Goal: Task Accomplishment & Management: Use online tool/utility

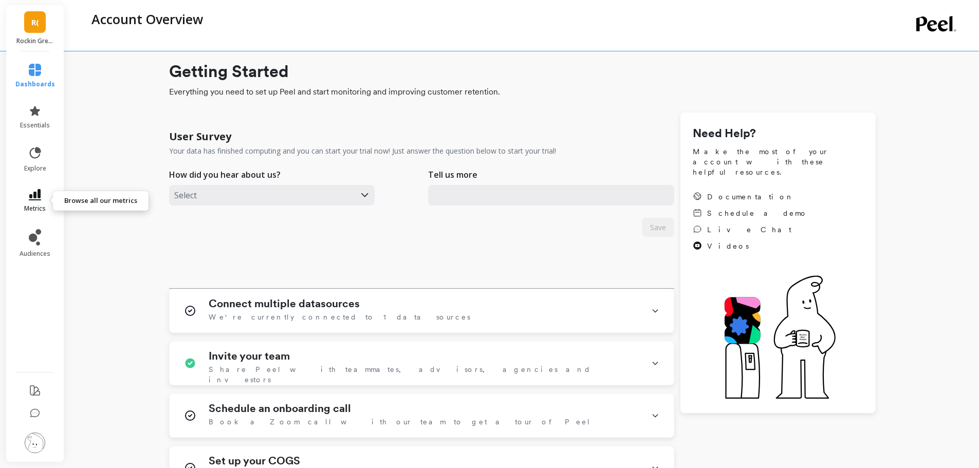
click at [30, 195] on icon at bounding box center [35, 194] width 12 height 11
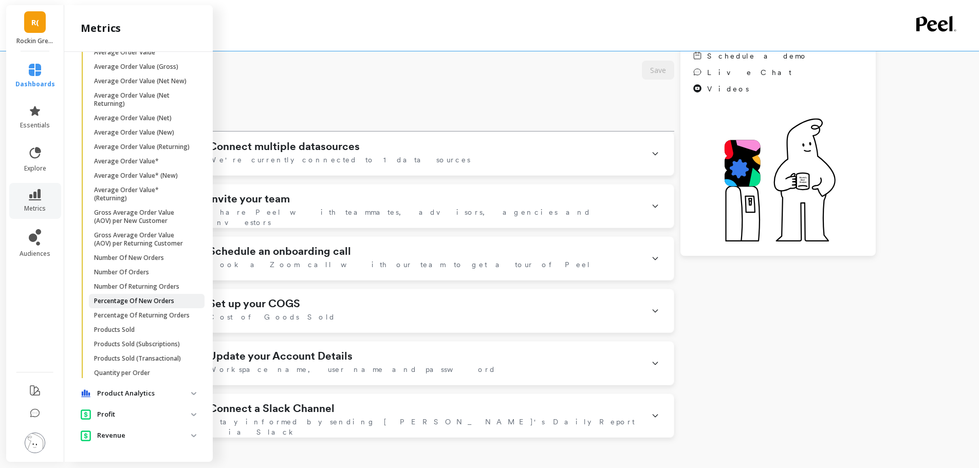
scroll to position [126, 0]
click at [132, 261] on link "Number Of New Orders" at bounding box center [147, 258] width 116 height 14
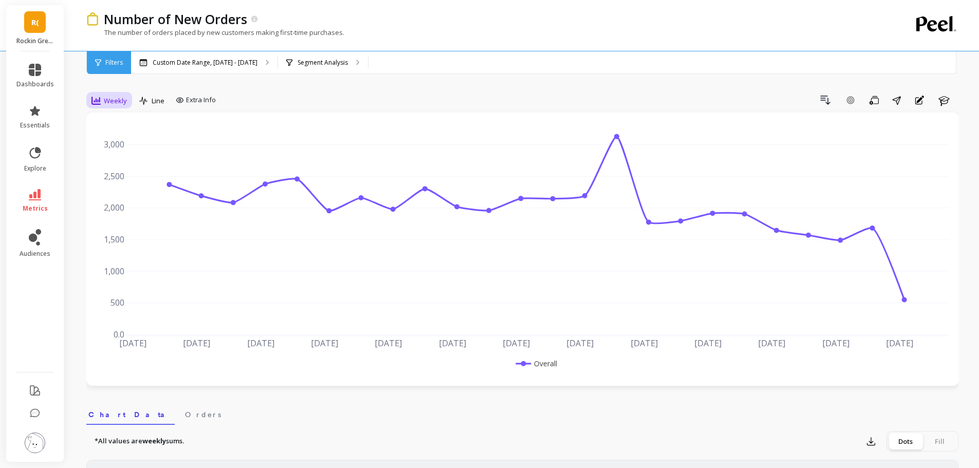
click at [101, 100] on div "Weekly" at bounding box center [109, 101] width 35 height 12
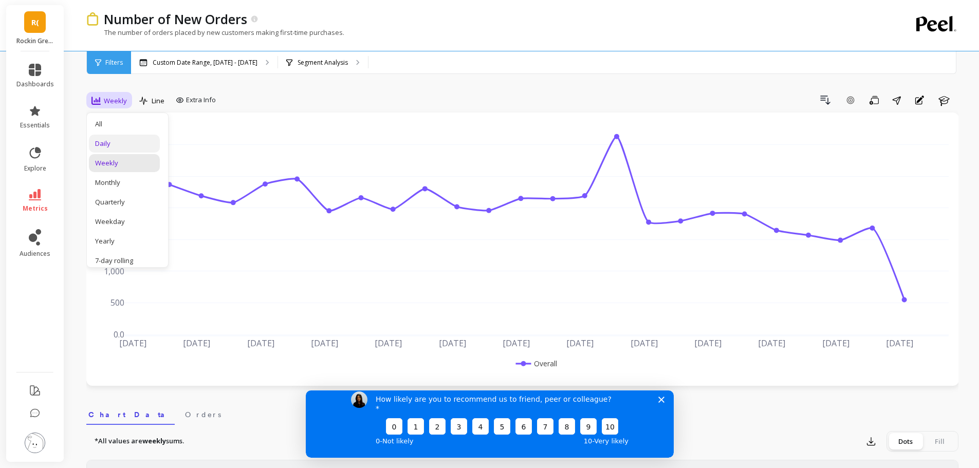
click at [118, 142] on div "Daily" at bounding box center [124, 144] width 59 height 10
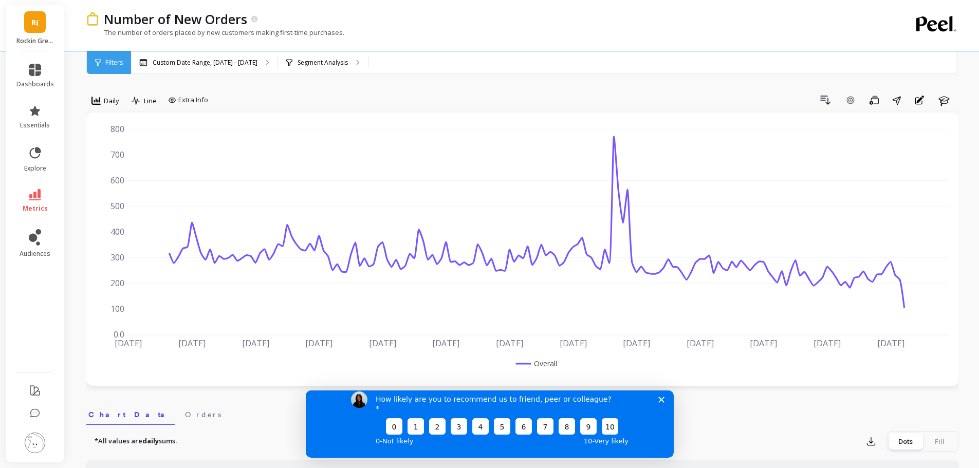
click at [660, 403] on polygon "Close survey" at bounding box center [661, 399] width 6 height 6
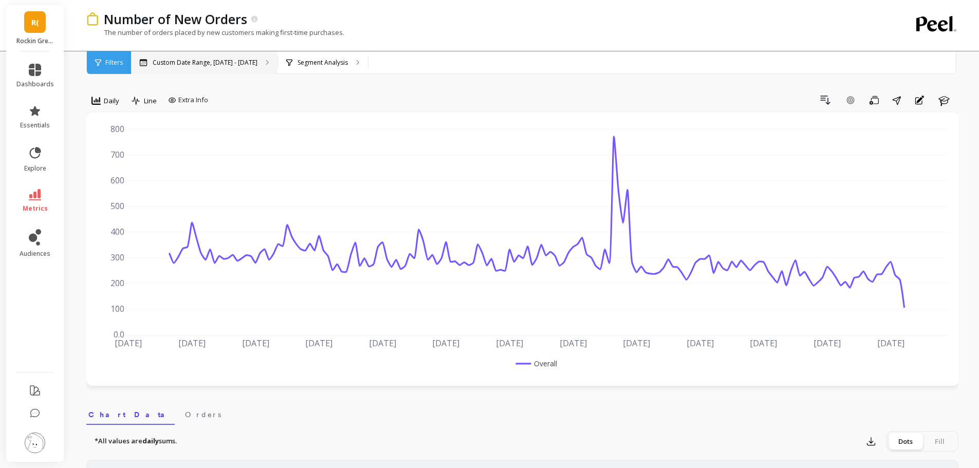
click at [228, 62] on p "Custom Date Range, [DATE] - [DATE]" at bounding box center [205, 63] width 105 height 8
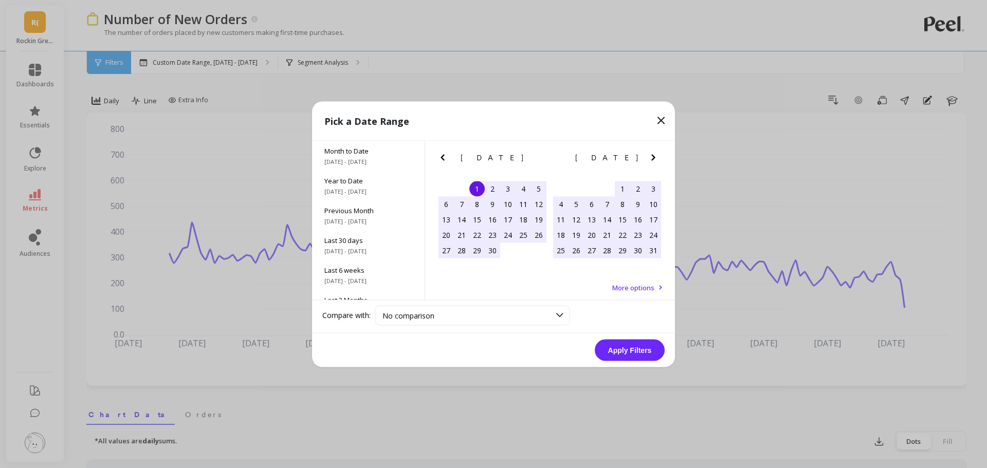
click at [650, 156] on icon "Next Month" at bounding box center [653, 157] width 12 height 12
click at [590, 188] on div "1" at bounding box center [591, 188] width 15 height 15
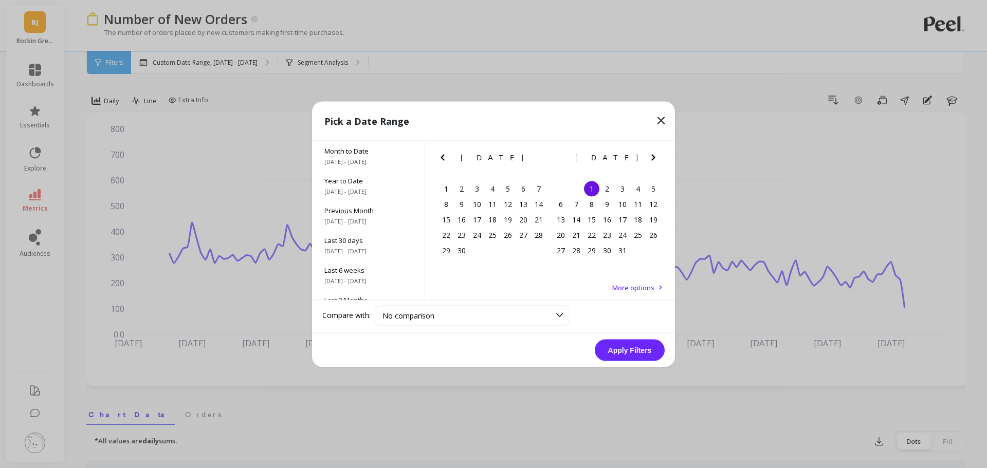
click at [655, 153] on icon "Next Month" at bounding box center [653, 157] width 12 height 12
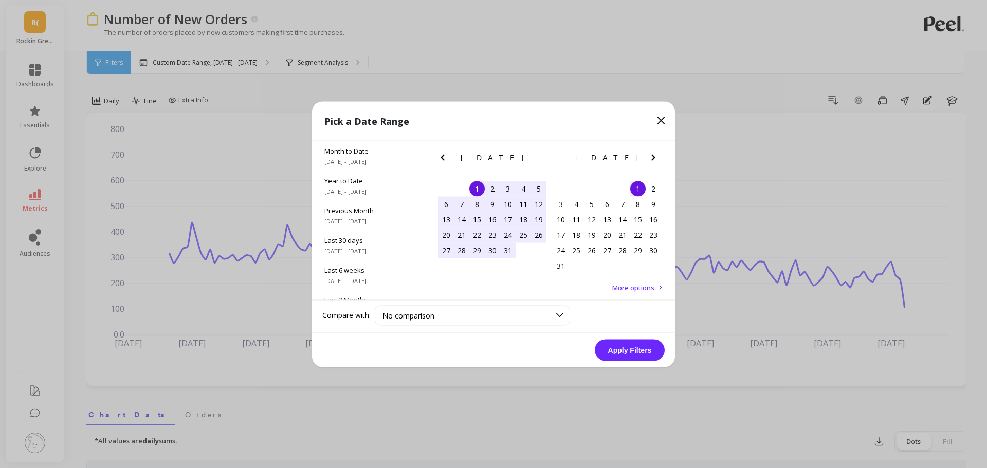
click at [656, 155] on icon "Next Month" at bounding box center [653, 157] width 12 height 12
click at [618, 205] on div "11" at bounding box center [622, 203] width 15 height 15
click at [622, 348] on button "Apply Filters" at bounding box center [630, 350] width 70 height 22
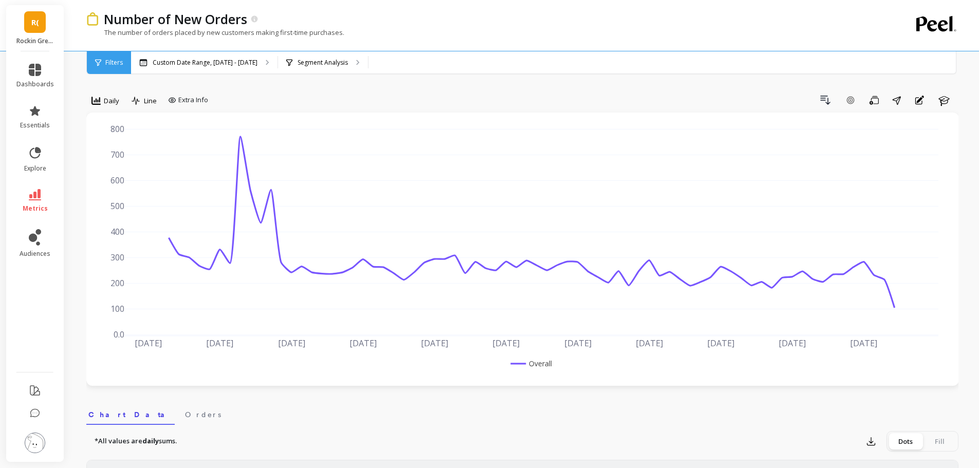
scroll to position [129, 0]
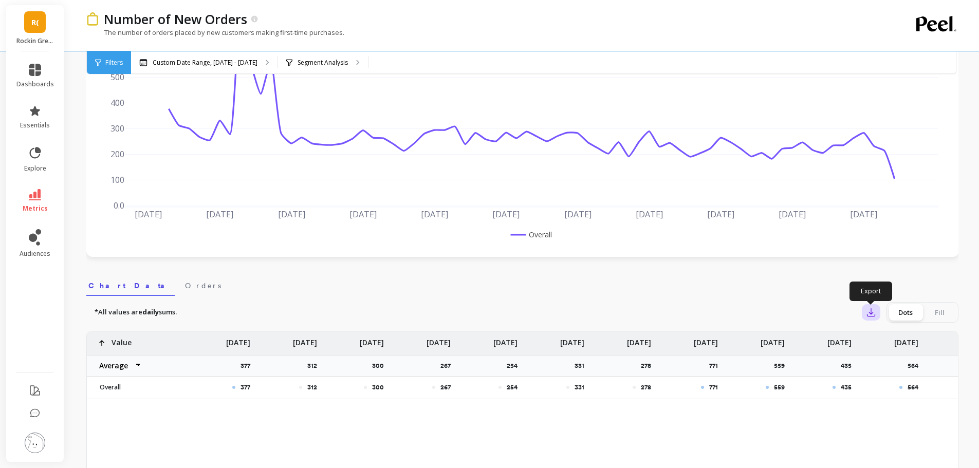
click at [871, 310] on icon "button" at bounding box center [871, 312] width 10 height 10
click at [890, 344] on span "CSV" at bounding box center [890, 341] width 15 height 10
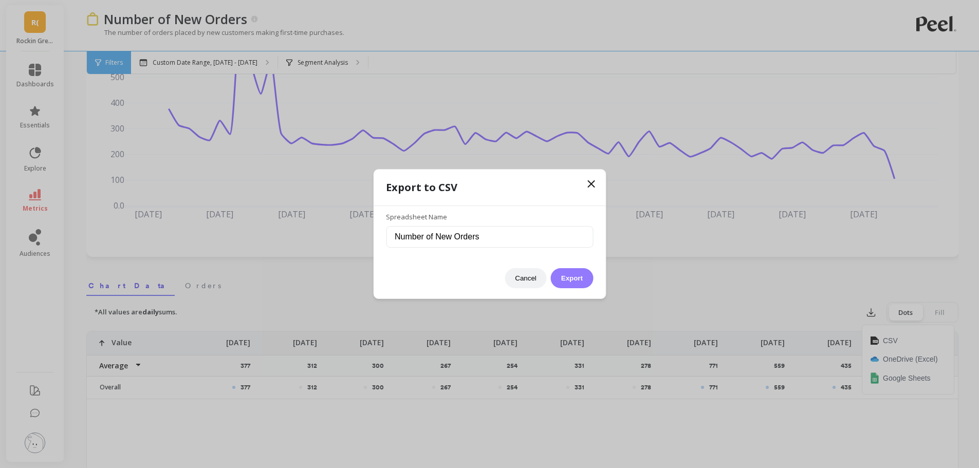
click at [568, 275] on button "Export" at bounding box center [572, 278] width 42 height 20
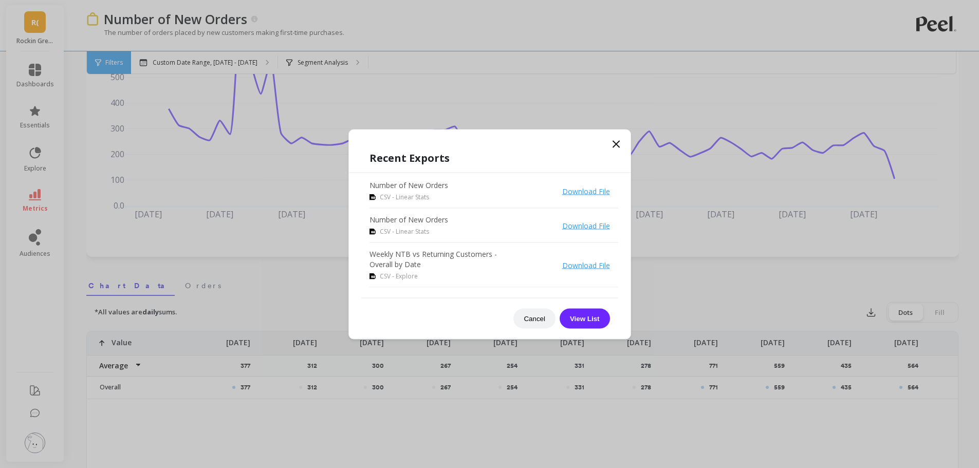
click at [610, 150] on span at bounding box center [616, 145] width 12 height 15
